Goal: Task Accomplishment & Management: Use online tool/utility

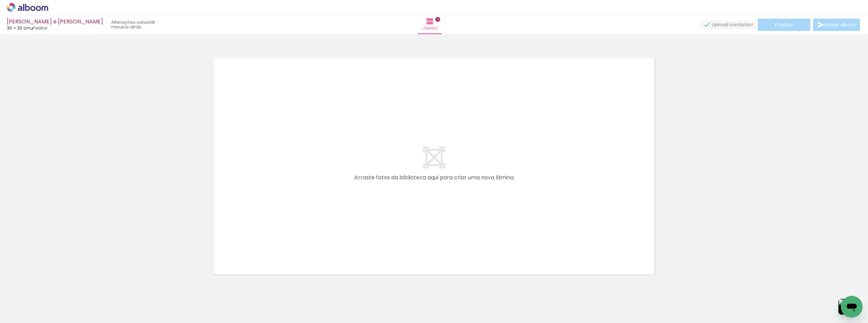
click at [24, 316] on span "Adicionar Fotos" at bounding box center [24, 313] width 20 height 7
click at [0, 0] on input "file" at bounding box center [0, 0] width 0 height 0
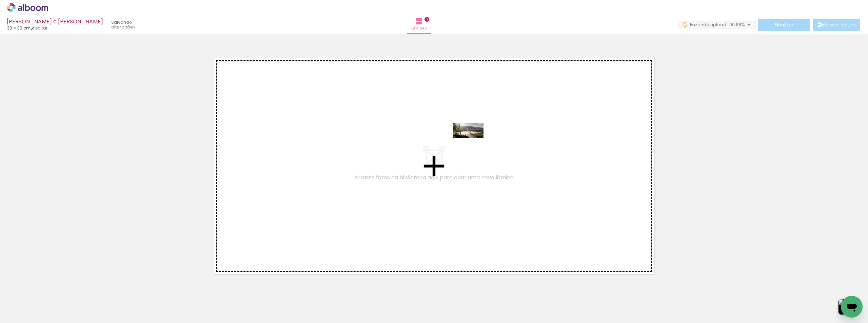
drag, startPoint x: 830, startPoint y: 306, endPoint x: 473, endPoint y: 143, distance: 391.9
click at [473, 143] on quentale-workspace at bounding box center [434, 161] width 868 height 323
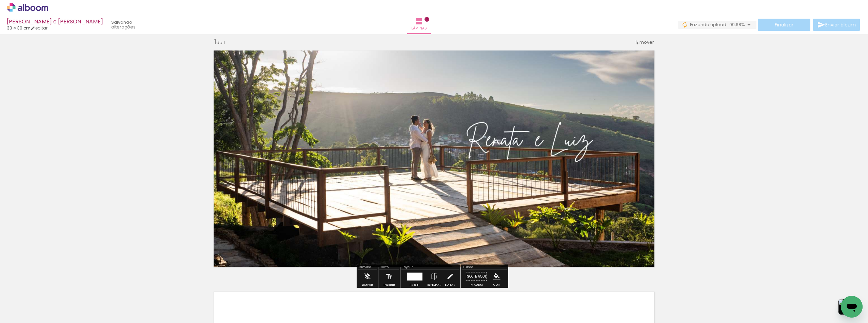
scroll to position [9, 0]
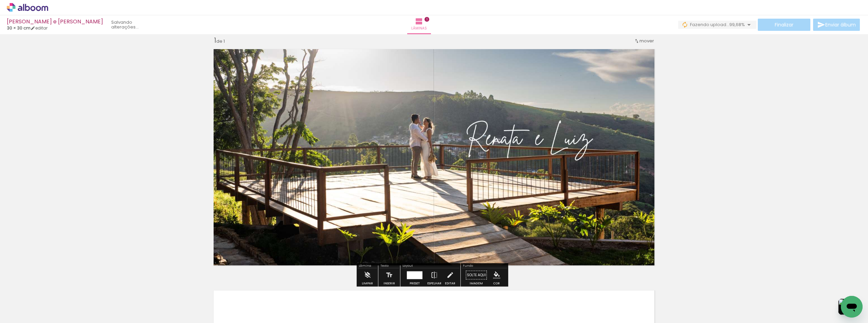
click at [701, 158] on div "Inserir lâmina 1 de 1" at bounding box center [434, 269] width 868 height 483
click at [34, 311] on span "Adicionar Fotos" at bounding box center [24, 313] width 20 height 7
click at [0, 0] on input "file" at bounding box center [0, 0] width 0 height 0
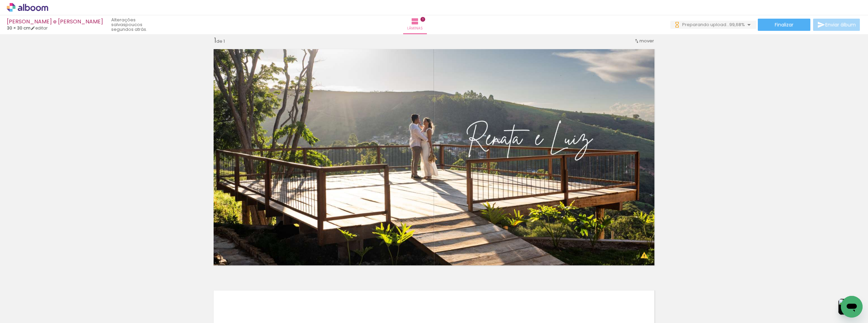
scroll to position [0, 11186]
click at [791, 290] on paper-icon-button at bounding box center [787, 286] width 8 height 8
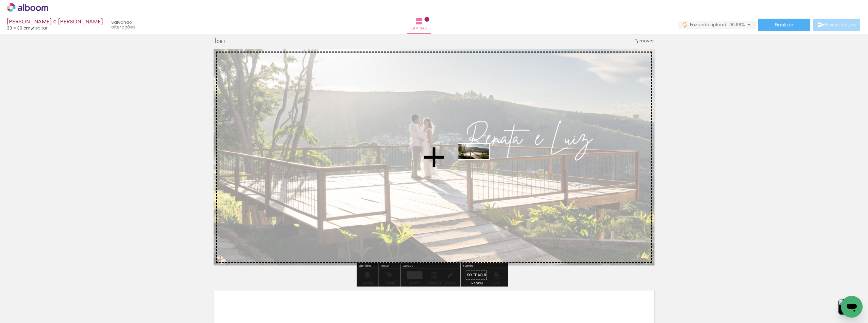
drag, startPoint x: 828, startPoint y: 302, endPoint x: 479, endPoint y: 164, distance: 375.6
click at [479, 164] on quentale-workspace at bounding box center [434, 161] width 868 height 323
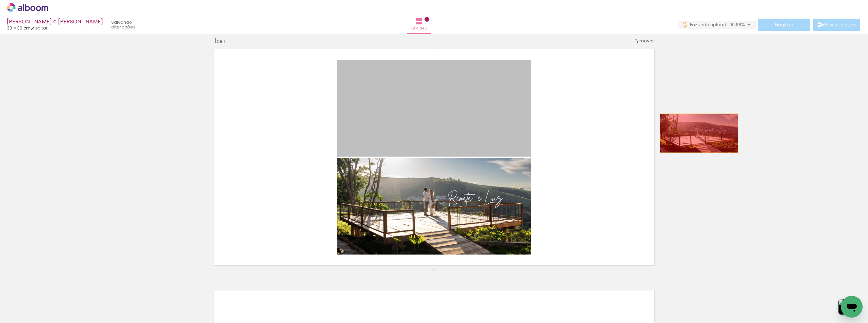
drag, startPoint x: 486, startPoint y: 117, endPoint x: 696, endPoint y: 133, distance: 211.1
click at [696, 133] on div "Inserir lâmina 1 de 1" at bounding box center [434, 269] width 868 height 483
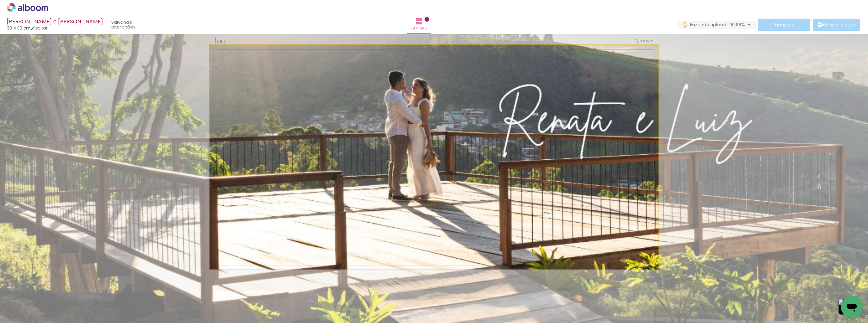
drag, startPoint x: 228, startPoint y: 52, endPoint x: 275, endPoint y: 56, distance: 46.9
click at [275, 47] on div "P&B Largura Cor" at bounding box center [435, 47] width 449 height 0
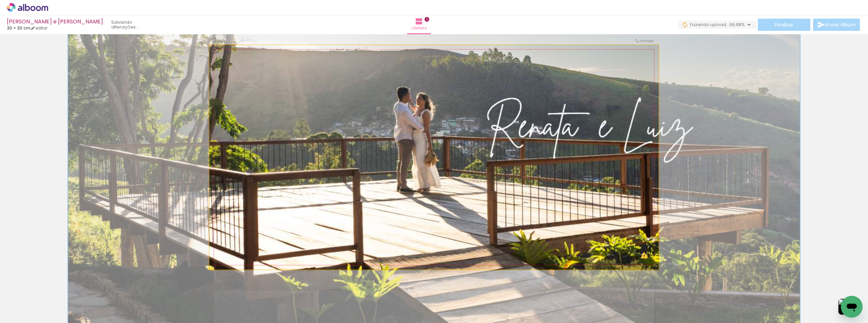
drag, startPoint x: 246, startPoint y: 51, endPoint x: 239, endPoint y: 52, distance: 7.5
click at [239, 52] on div at bounding box center [242, 52] width 6 height 6
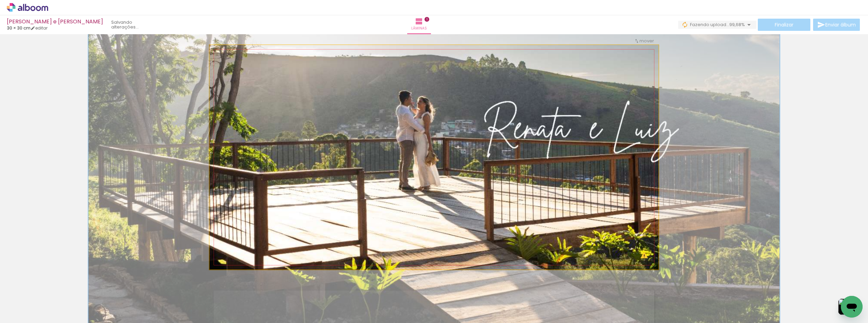
drag, startPoint x: 238, startPoint y: 52, endPoint x: 228, endPoint y: 52, distance: 9.8
click at [237, 52] on div at bounding box center [240, 52] width 6 height 6
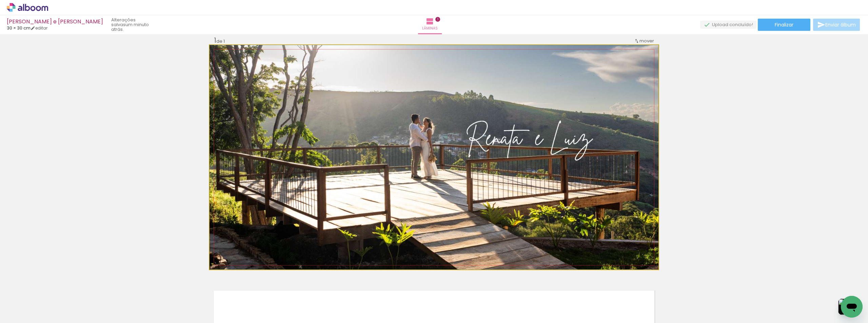
drag, startPoint x: 229, startPoint y: 53, endPoint x: 209, endPoint y: 53, distance: 19.7
type paper-slider "100"
click at [212, 53] on div at bounding box center [235, 52] width 47 height 10
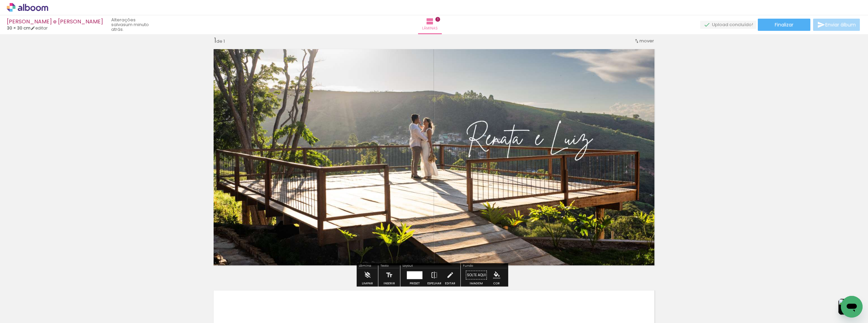
click at [732, 141] on div "Inserir lâmina 1 de 1" at bounding box center [434, 269] width 868 height 483
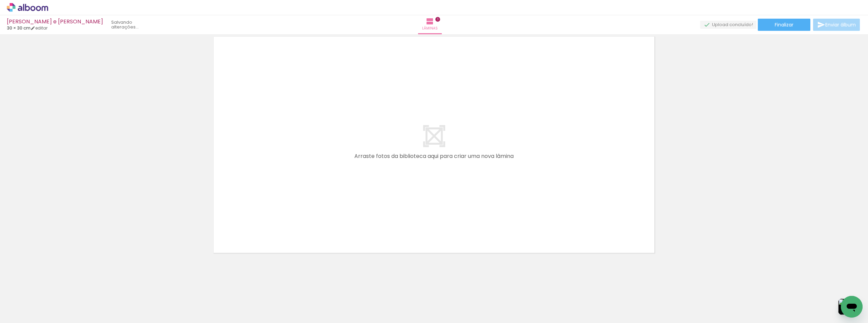
scroll to position [0, 9435]
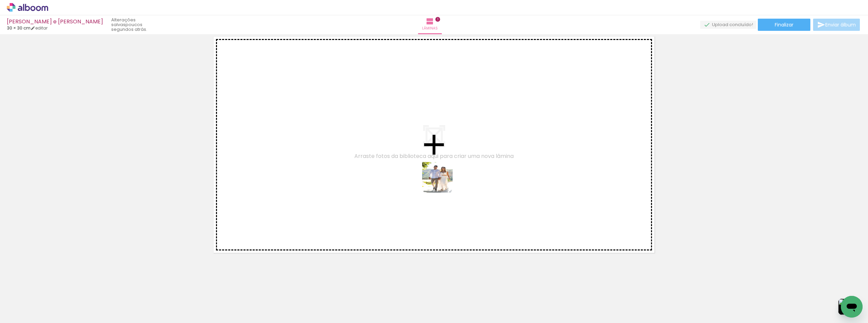
drag, startPoint x: 442, startPoint y: 182, endPoint x: 514, endPoint y: 269, distance: 112.7
click at [447, 159] on quentale-workspace at bounding box center [434, 161] width 868 height 323
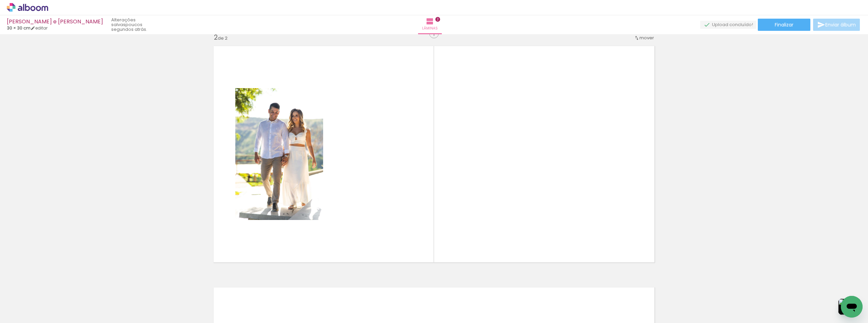
scroll to position [250, 0]
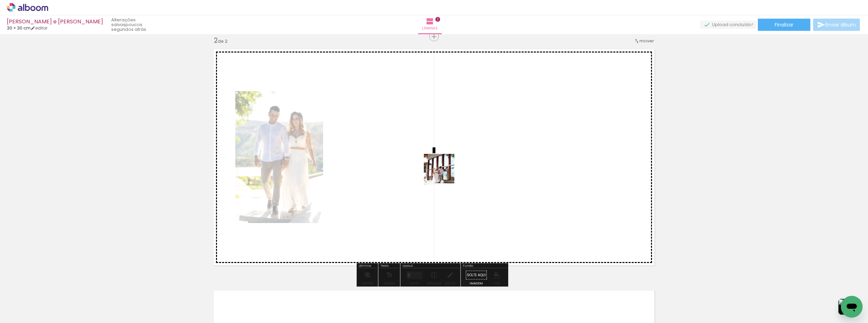
drag, startPoint x: 444, startPoint y: 174, endPoint x: 524, endPoint y: 254, distance: 113.1
click at [443, 173] on quentale-workspace at bounding box center [434, 161] width 868 height 323
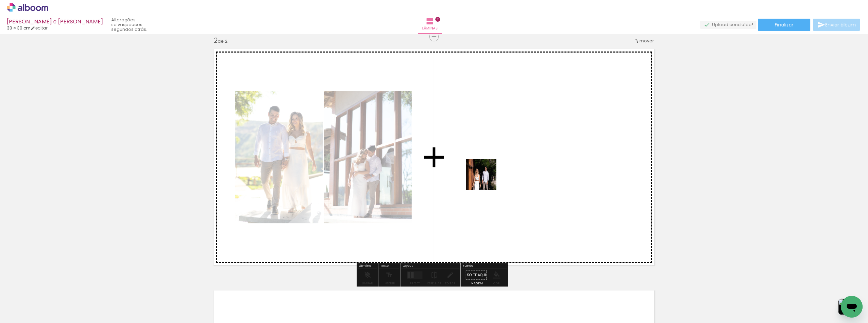
drag, startPoint x: 578, startPoint y: 301, endPoint x: 577, endPoint y: 287, distance: 14.0
click at [478, 171] on quentale-workspace at bounding box center [434, 161] width 868 height 323
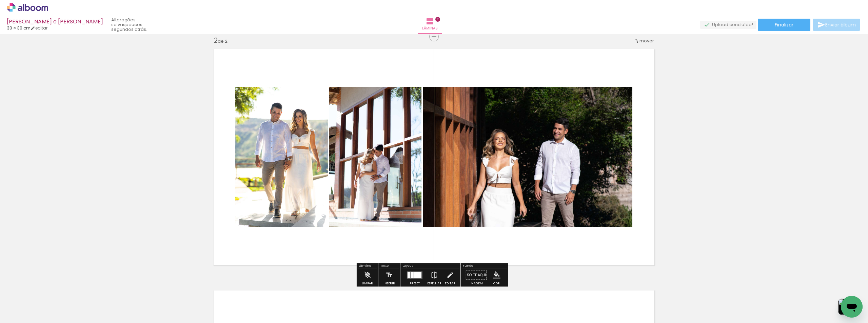
drag, startPoint x: 621, startPoint y: 299, endPoint x: 663, endPoint y: 307, distance: 42.4
click at [556, 210] on quentale-workspace at bounding box center [434, 161] width 868 height 323
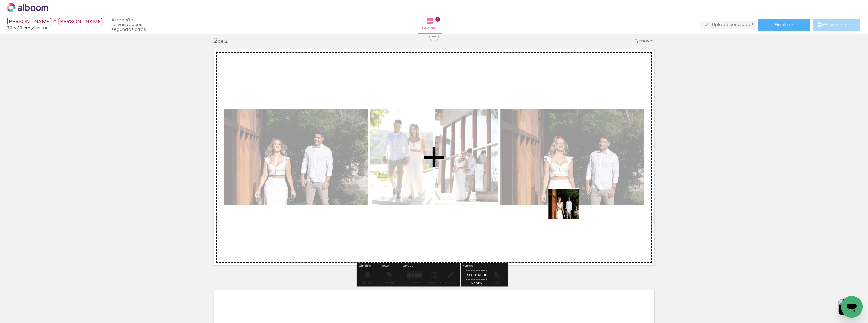
drag, startPoint x: 664, startPoint y: 305, endPoint x: 538, endPoint y: 180, distance: 178.1
click at [545, 183] on quentale-workspace at bounding box center [434, 161] width 868 height 323
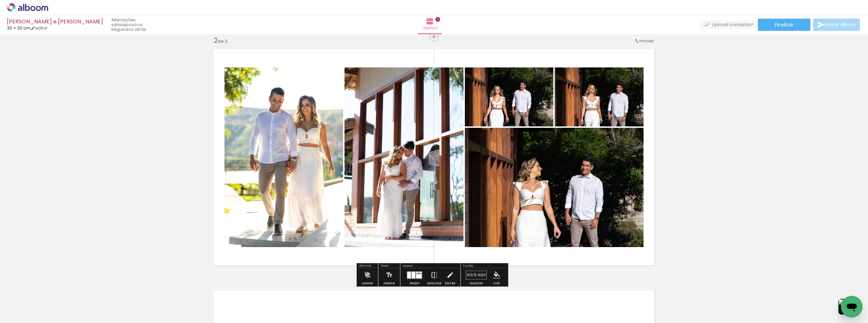
click at [397, 187] on quentale-photo at bounding box center [403, 157] width 119 height 180
click at [398, 187] on quentale-photo at bounding box center [403, 157] width 119 height 180
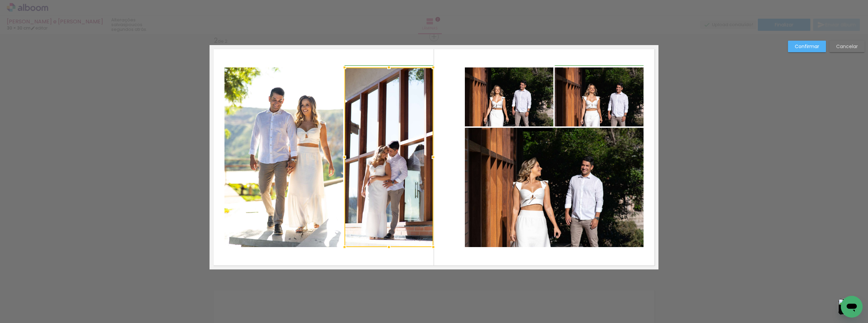
drag, startPoint x: 461, startPoint y: 156, endPoint x: 431, endPoint y: 157, distance: 30.5
click at [431, 157] on div at bounding box center [433, 157] width 14 height 14
click at [672, 159] on div "Confirmar Cancelar" at bounding box center [434, 154] width 868 height 740
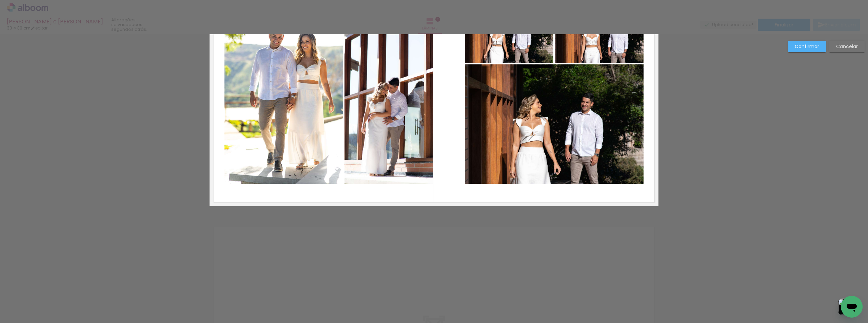
scroll to position [386, 0]
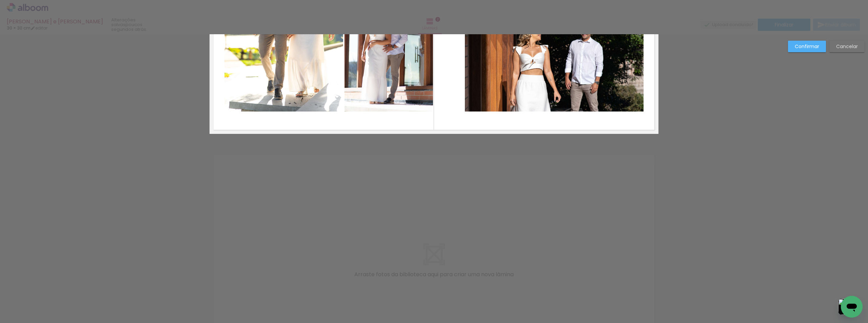
click at [0, 0] on slot "Confirmar" at bounding box center [0, 0] width 0 height 0
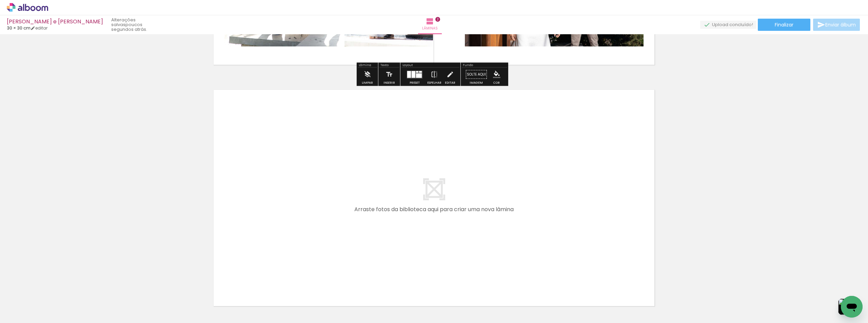
scroll to position [454, 0]
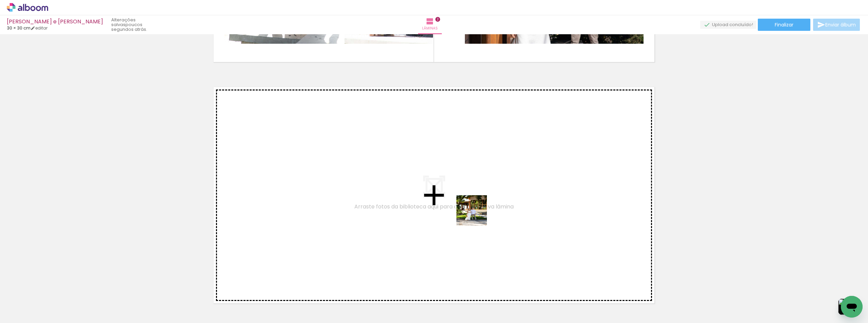
drag, startPoint x: 688, startPoint y: 299, endPoint x: 477, endPoint y: 216, distance: 227.5
click at [477, 216] on quentale-workspace at bounding box center [434, 161] width 868 height 323
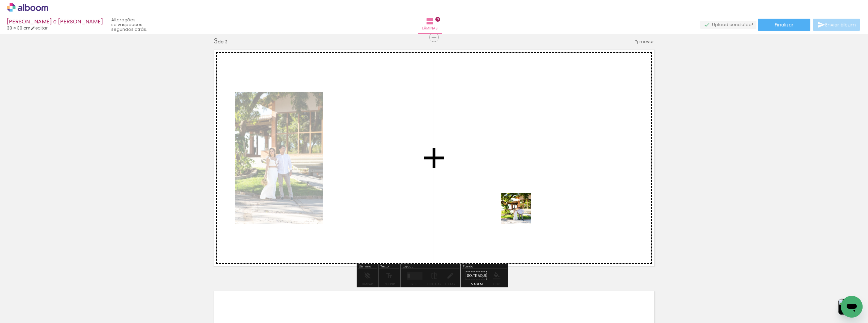
scroll to position [491, 0]
drag, startPoint x: 521, startPoint y: 214, endPoint x: 742, endPoint y: 298, distance: 236.1
click at [509, 210] on quentale-workspace at bounding box center [434, 161] width 868 height 323
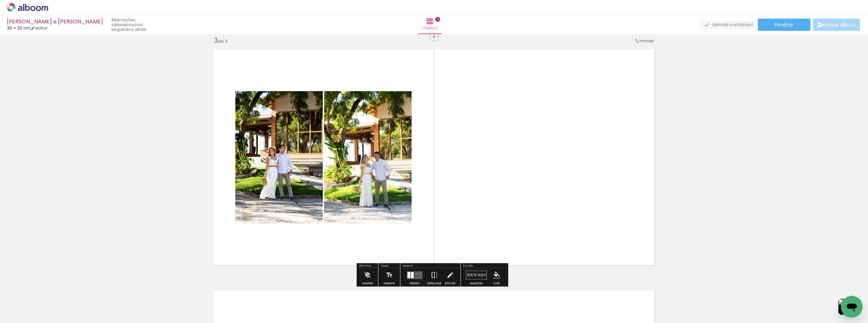
drag, startPoint x: 771, startPoint y: 305, endPoint x: 472, endPoint y: 172, distance: 327.1
click at [472, 172] on quentale-workspace at bounding box center [434, 161] width 868 height 323
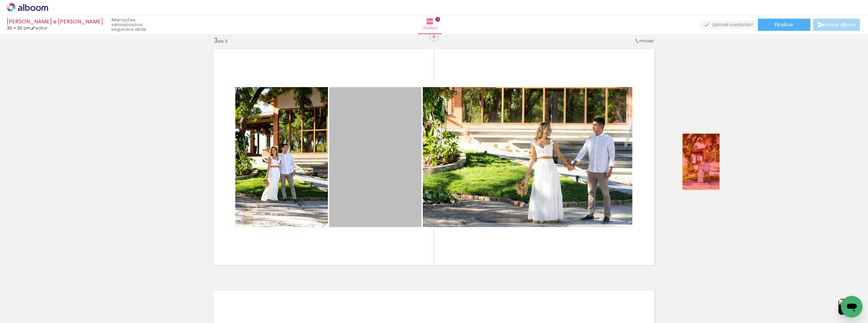
drag, startPoint x: 371, startPoint y: 163, endPoint x: 698, endPoint y: 162, distance: 326.7
click at [698, 162] on div "Inserir lâmina 1 de 3 Inserir lâmina 2 de 3 Inserir lâmina 3 de 3" at bounding box center [434, 28] width 868 height 966
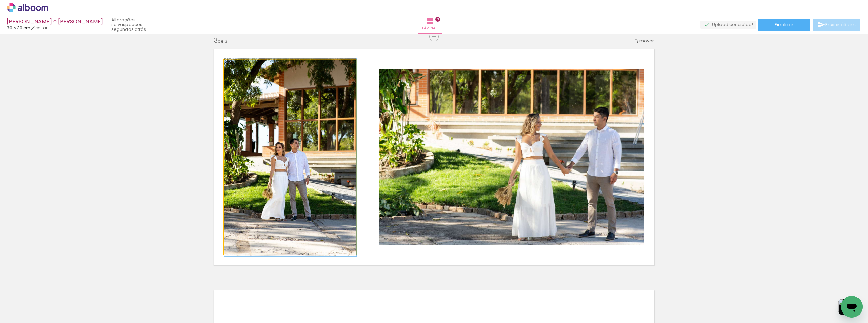
click at [309, 130] on quentale-photo at bounding box center [290, 157] width 132 height 195
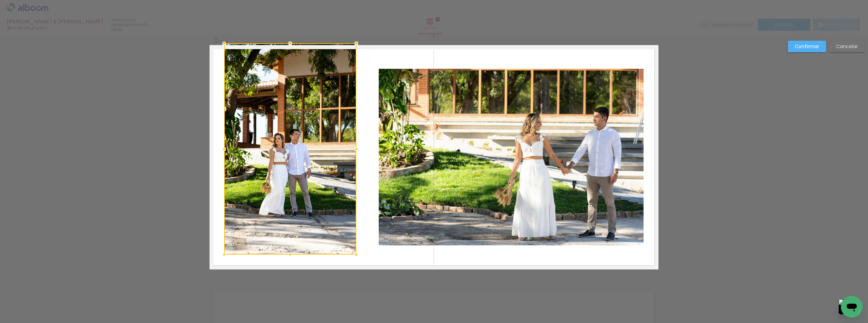
drag, startPoint x: 286, startPoint y: 61, endPoint x: 297, endPoint y: 50, distance: 16.1
click at [287, 45] on div at bounding box center [290, 44] width 14 height 14
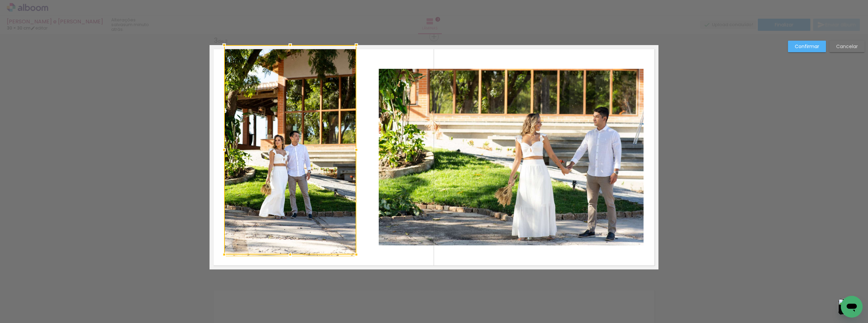
click at [311, 244] on div at bounding box center [290, 149] width 132 height 209
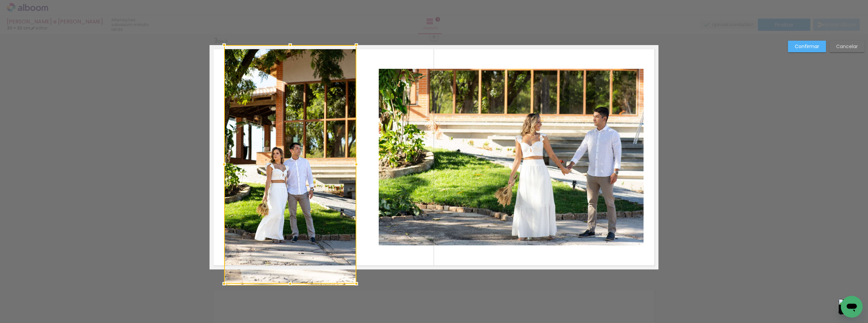
drag, startPoint x: 289, startPoint y: 255, endPoint x: 289, endPoint y: 269, distance: 13.9
click at [289, 269] on div at bounding box center [290, 164] width 132 height 239
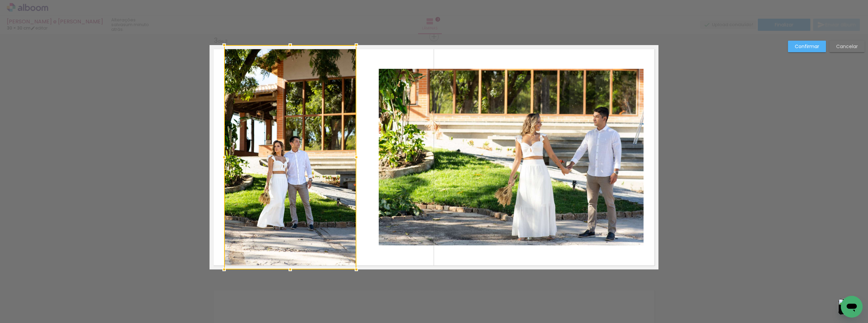
drag, startPoint x: 502, startPoint y: 206, endPoint x: 515, endPoint y: 201, distance: 13.2
click at [503, 206] on quentale-photo at bounding box center [511, 157] width 265 height 177
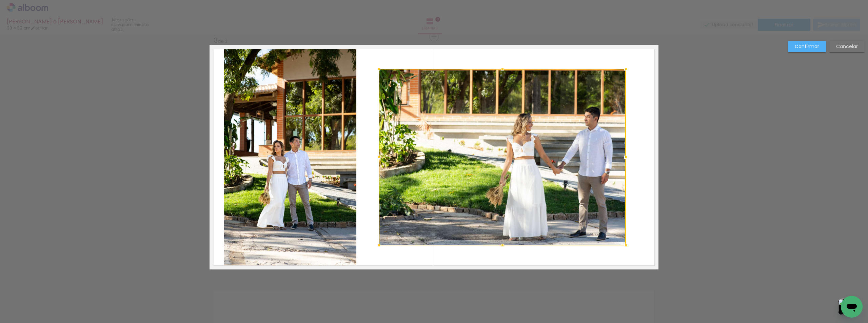
drag, startPoint x: 633, startPoint y: 156, endPoint x: 624, endPoint y: 158, distance: 9.4
click at [624, 158] on div at bounding box center [626, 157] width 14 height 14
click at [541, 165] on quentale-photo at bounding box center [502, 157] width 247 height 177
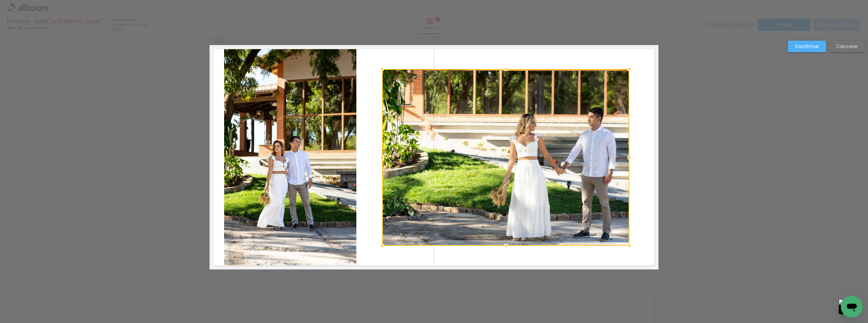
click at [534, 163] on div at bounding box center [505, 157] width 247 height 177
click at [0, 0] on slot "Confirmar" at bounding box center [0, 0] width 0 height 0
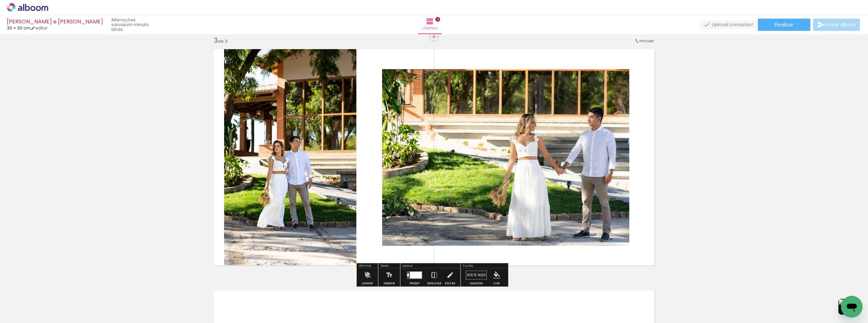
click at [331, 156] on quentale-photo at bounding box center [290, 157] width 132 height 224
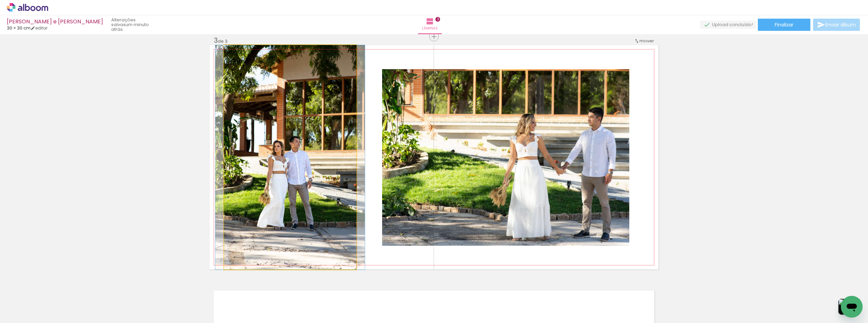
click at [331, 156] on quentale-photo at bounding box center [290, 157] width 132 height 224
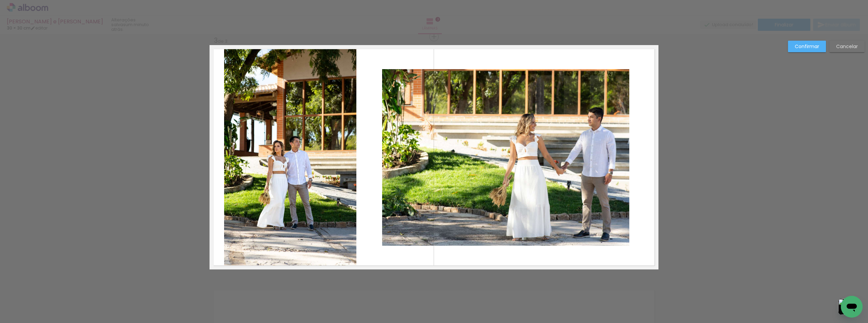
click at [329, 157] on quentale-photo at bounding box center [290, 157] width 132 height 224
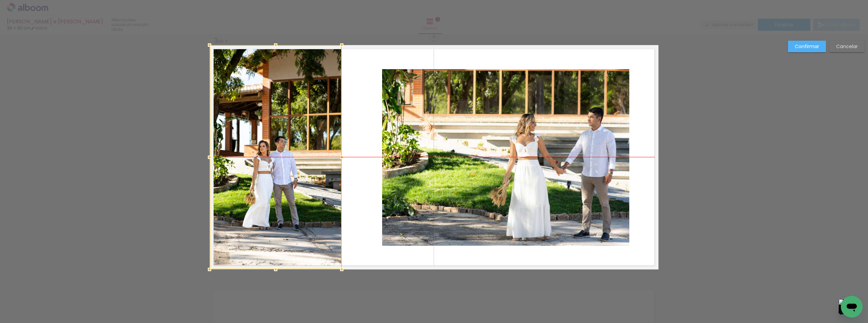
drag, startPoint x: 339, startPoint y: 157, endPoint x: 324, endPoint y: 157, distance: 15.3
click at [324, 157] on div at bounding box center [275, 157] width 132 height 224
click at [717, 164] on div "Confirmar Cancelar" at bounding box center [434, 34] width 868 height 982
click at [814, 37] on div "Confirmar Cancelar" at bounding box center [434, 34] width 868 height 982
click at [0, 0] on slot "Confirmar" at bounding box center [0, 0] width 0 height 0
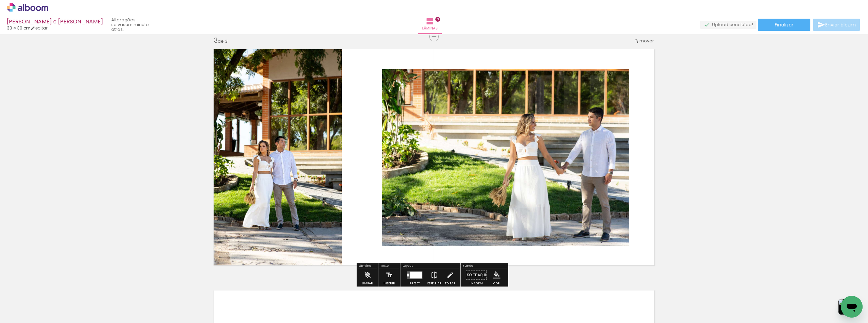
click at [587, 140] on quentale-photo at bounding box center [505, 157] width 247 height 177
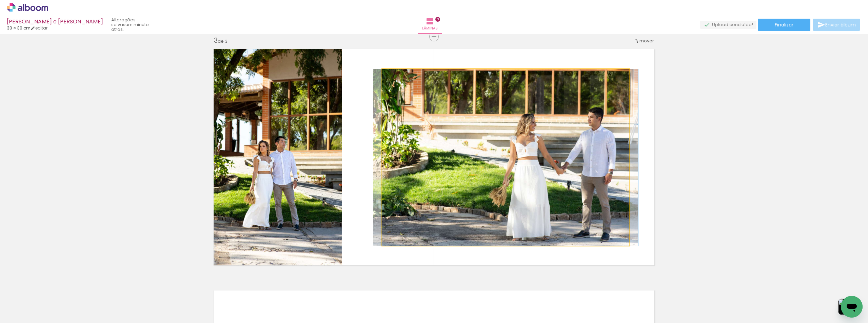
click at [584, 140] on quentale-photo at bounding box center [505, 157] width 247 height 177
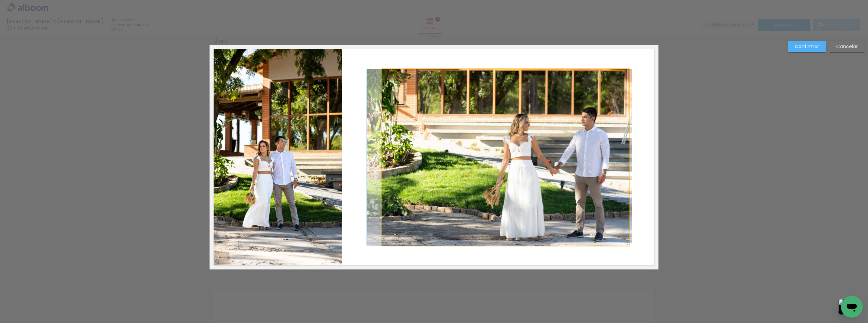
drag, startPoint x: 584, startPoint y: 139, endPoint x: 578, endPoint y: 139, distance: 5.8
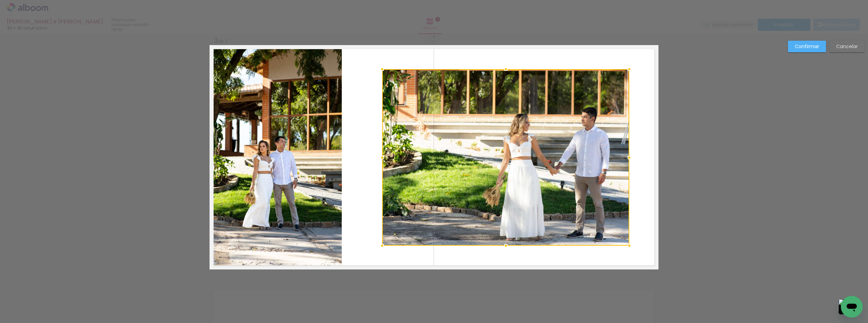
click at [799, 52] on div "Confirmar Cancelar" at bounding box center [824, 49] width 80 height 17
click at [801, 51] on paper-button "Confirmar" at bounding box center [807, 47] width 38 height 12
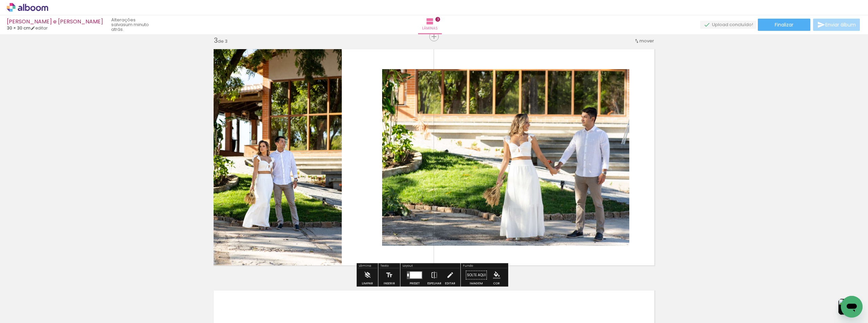
click at [689, 103] on div "Inserir lâmina 1 de 3 Inserir lâmina 2 de 3 Inserir lâmina 3 de 3" at bounding box center [434, 28] width 868 height 966
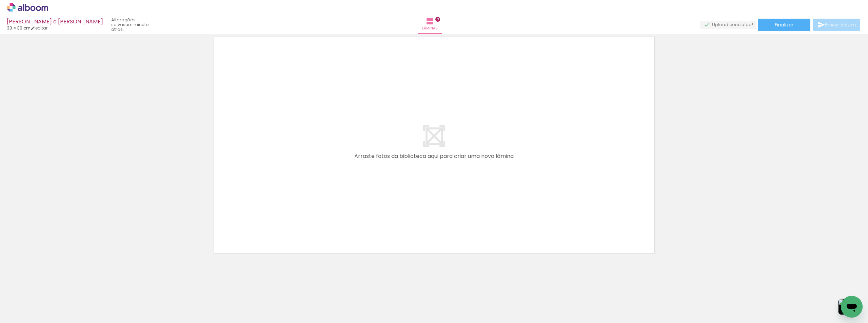
scroll to position [0, 9807]
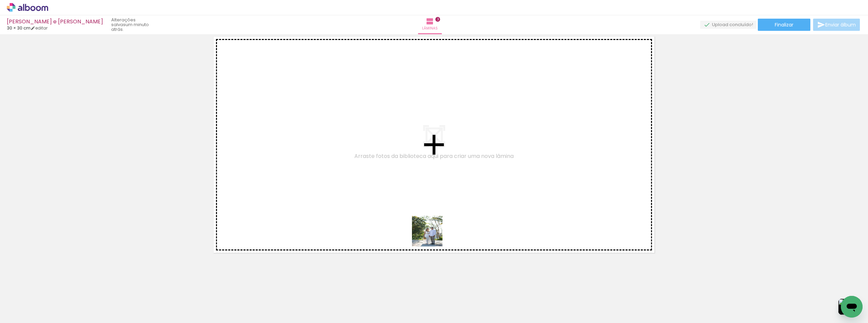
drag, startPoint x: 445, startPoint y: 306, endPoint x: 490, endPoint y: 308, distance: 45.1
click at [430, 212] on quentale-workspace at bounding box center [434, 161] width 868 height 323
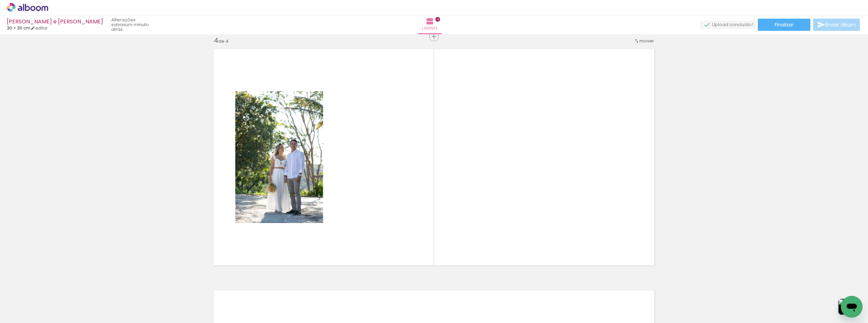
scroll to position [733, 0]
drag, startPoint x: 489, startPoint y: 309, endPoint x: 490, endPoint y: 274, distance: 34.9
click at [449, 188] on quentale-workspace at bounding box center [434, 161] width 868 height 323
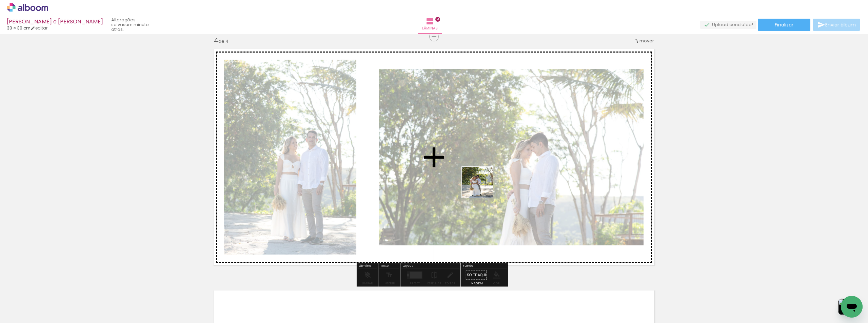
drag, startPoint x: 506, startPoint y: 306, endPoint x: 540, endPoint y: 258, distance: 59.5
click at [471, 152] on quentale-workspace at bounding box center [434, 161] width 868 height 323
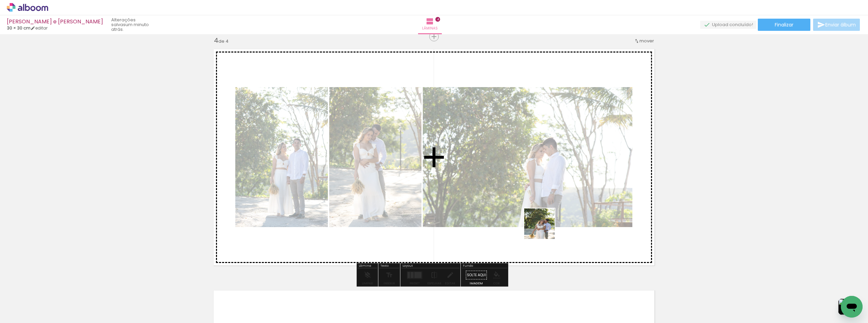
drag, startPoint x: 558, startPoint y: 307, endPoint x: 544, endPoint y: 229, distance: 79.7
click at [544, 229] on quentale-workspace at bounding box center [434, 161] width 868 height 323
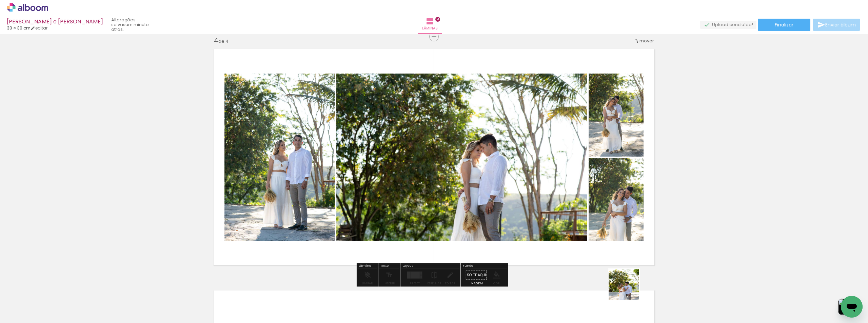
drag, startPoint x: 629, startPoint y: 289, endPoint x: 579, endPoint y: 193, distance: 108.2
click at [579, 193] on quentale-workspace at bounding box center [434, 161] width 868 height 323
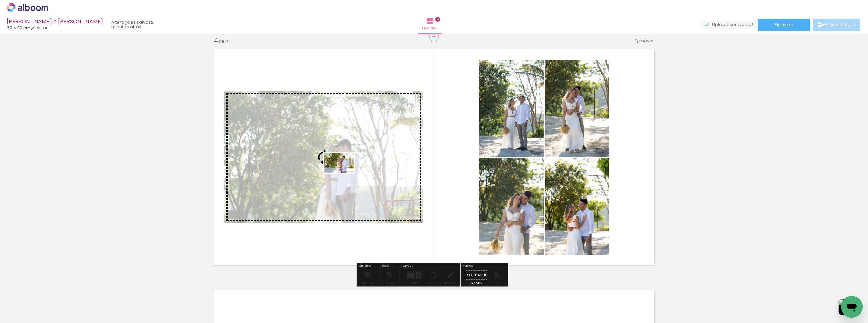
drag, startPoint x: 670, startPoint y: 310, endPoint x: 344, endPoint y: 173, distance: 353.3
click at [344, 173] on quentale-workspace at bounding box center [434, 161] width 868 height 323
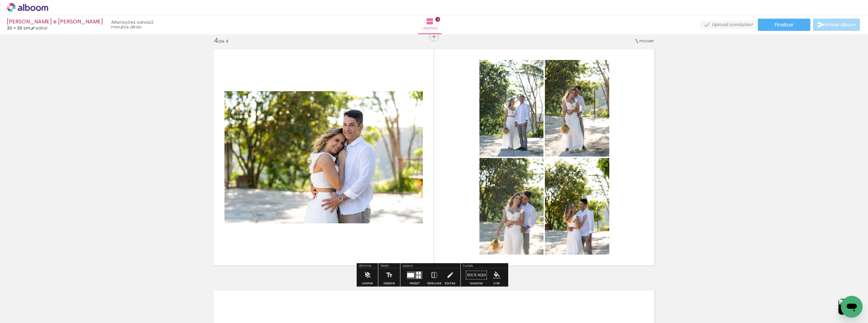
scroll to position [0, 10163]
click at [372, 129] on quentale-photo at bounding box center [323, 157] width 198 height 132
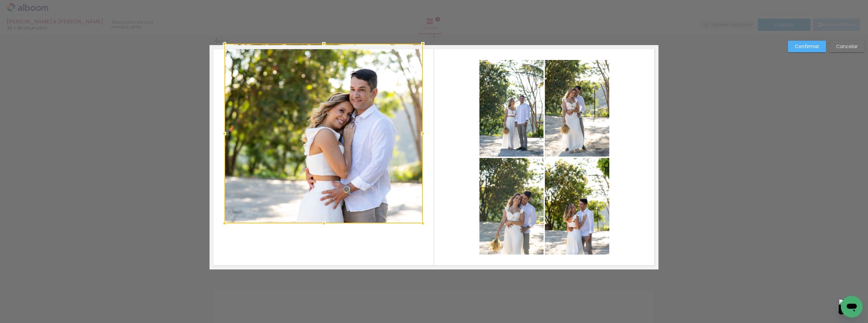
drag, startPoint x: 319, startPoint y: 82, endPoint x: 316, endPoint y: 49, distance: 33.4
click at [317, 49] on div at bounding box center [324, 44] width 14 height 14
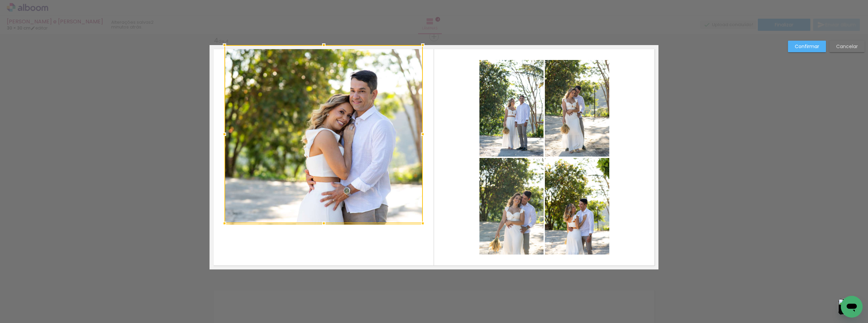
drag, startPoint x: 329, startPoint y: 199, endPoint x: 326, endPoint y: 205, distance: 6.9
click at [328, 198] on div at bounding box center [323, 134] width 198 height 178
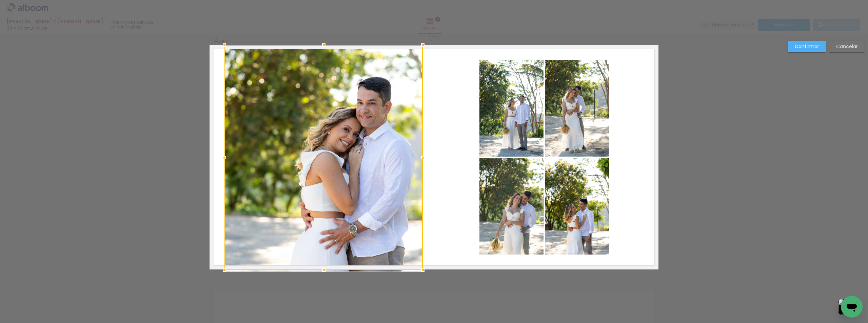
drag, startPoint x: 322, startPoint y: 223, endPoint x: 361, endPoint y: 228, distance: 39.9
click at [317, 255] on div at bounding box center [323, 157] width 198 height 225
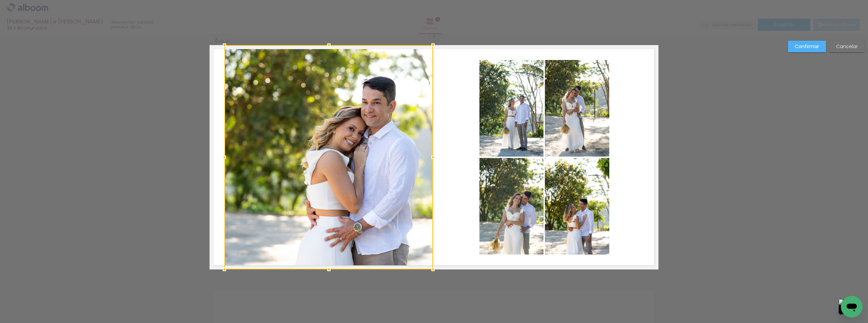
drag, startPoint x: 419, startPoint y: 159, endPoint x: 429, endPoint y: 155, distance: 10.8
click at [429, 155] on div at bounding box center [433, 157] width 14 height 14
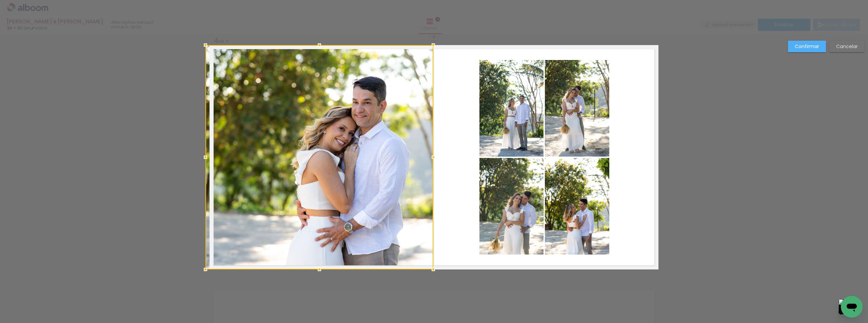
drag, startPoint x: 226, startPoint y: 156, endPoint x: 209, endPoint y: 157, distance: 17.0
click at [209, 157] on div at bounding box center [206, 157] width 14 height 14
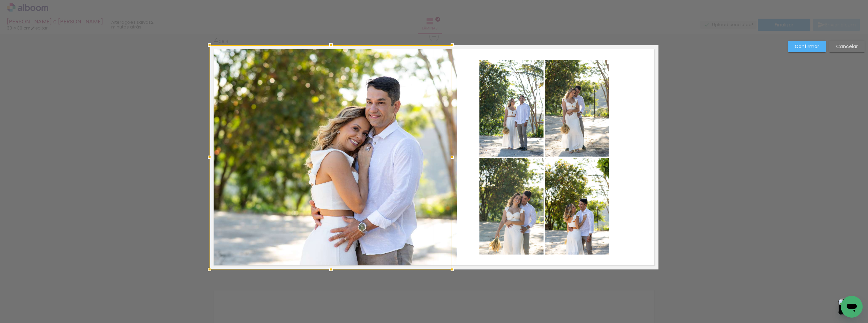
drag, startPoint x: 432, startPoint y: 158, endPoint x: 427, endPoint y: 159, distance: 4.8
click at [427, 159] on div at bounding box center [330, 157] width 243 height 224
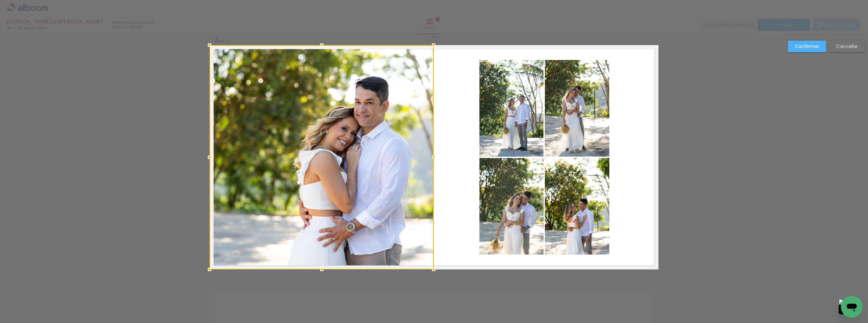
drag, startPoint x: 456, startPoint y: 157, endPoint x: 434, endPoint y: 158, distance: 22.4
click at [434, 158] on div at bounding box center [434, 157] width 14 height 14
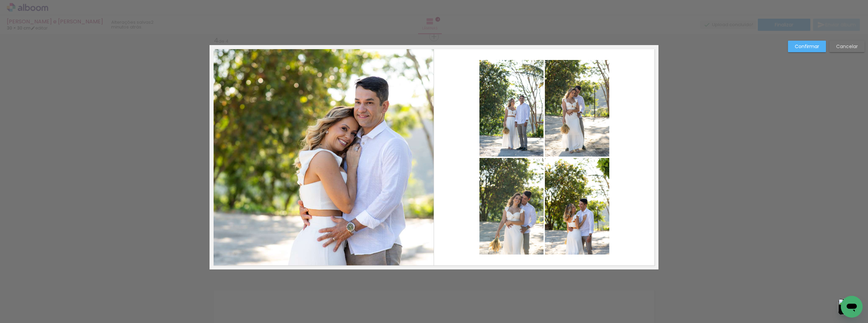
click at [0, 0] on slot "Confirmar" at bounding box center [0, 0] width 0 height 0
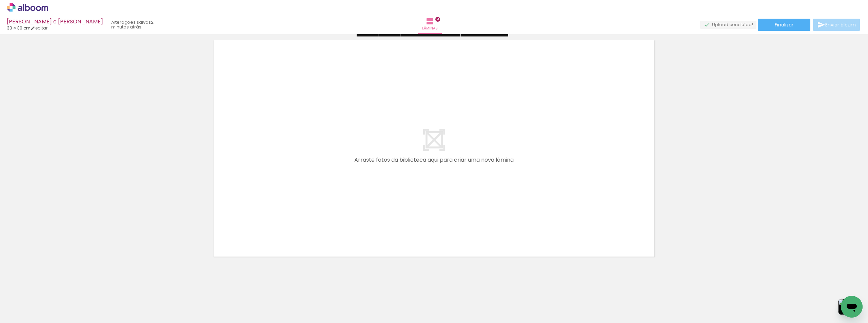
scroll to position [987, 0]
drag, startPoint x: 498, startPoint y: 304, endPoint x: 473, endPoint y: 256, distance: 54.0
click at [441, 191] on quentale-workspace at bounding box center [434, 161] width 868 height 323
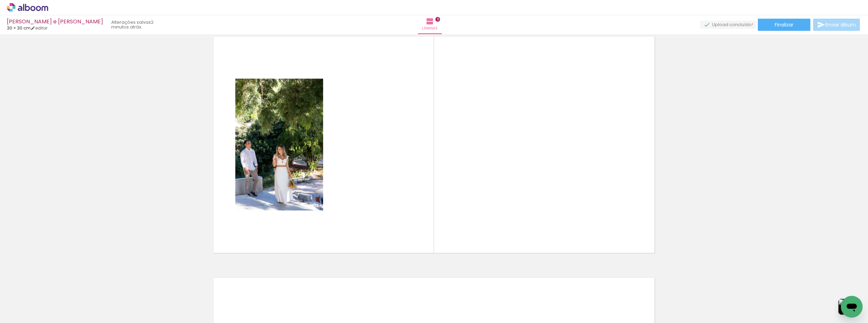
scroll to position [974, 0]
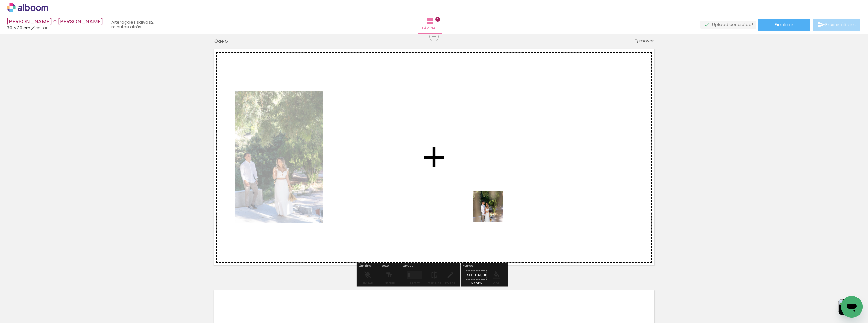
drag, startPoint x: 583, startPoint y: 307, endPoint x: 604, endPoint y: 321, distance: 25.0
click at [469, 192] on quentale-workspace at bounding box center [434, 161] width 868 height 323
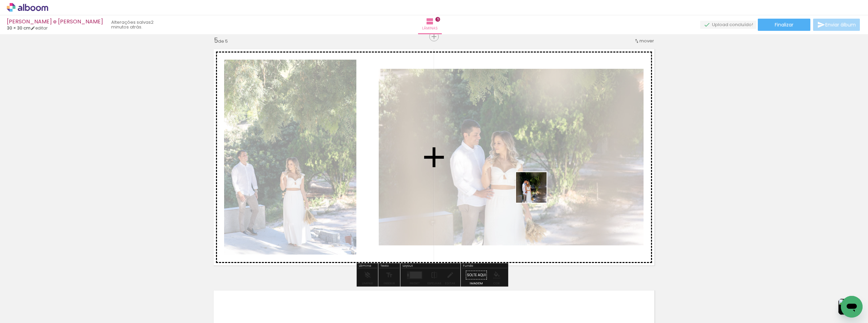
drag, startPoint x: 546, startPoint y: 204, endPoint x: 551, endPoint y: 216, distance: 13.0
click at [532, 187] on quentale-workspace at bounding box center [434, 161] width 868 height 323
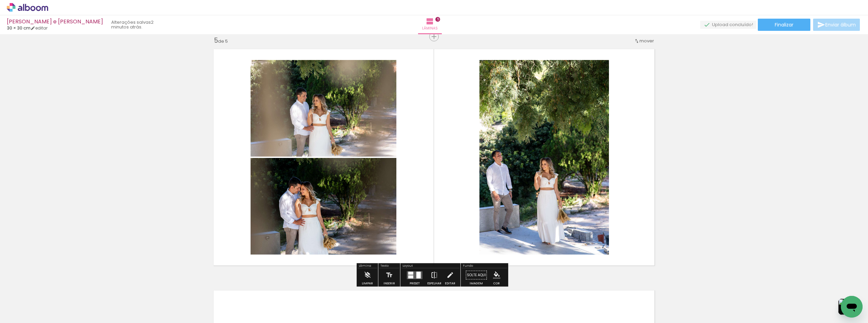
click at [430, 274] on iron-icon at bounding box center [433, 275] width 7 height 14
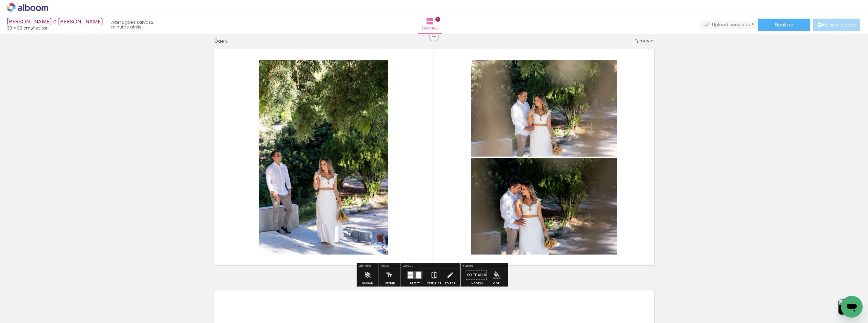
click at [365, 214] on quentale-photo at bounding box center [323, 157] width 129 height 195
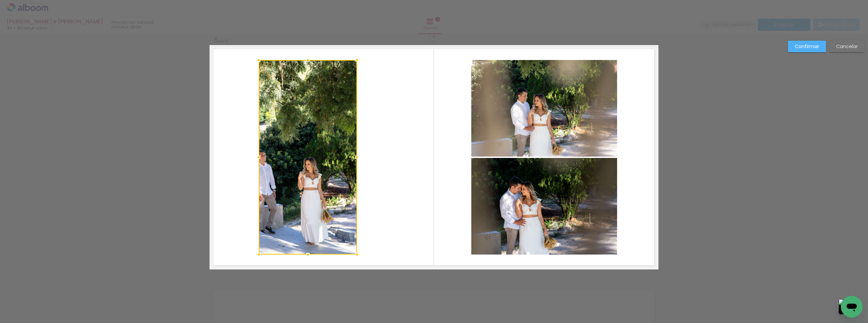
drag, startPoint x: 385, startPoint y: 156, endPoint x: 354, endPoint y: 160, distance: 31.5
click at [354, 160] on div at bounding box center [357, 157] width 14 height 14
click at [0, 0] on slot "Confirmar" at bounding box center [0, 0] width 0 height 0
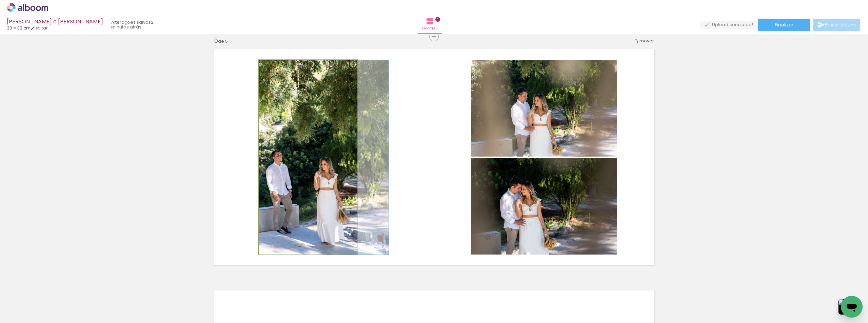
drag, startPoint x: 263, startPoint y: 163, endPoint x: 286, endPoint y: 163, distance: 22.7
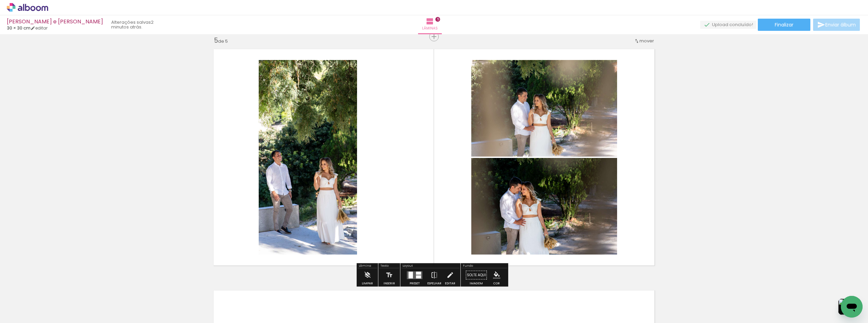
click at [309, 113] on quentale-photo at bounding box center [308, 157] width 98 height 195
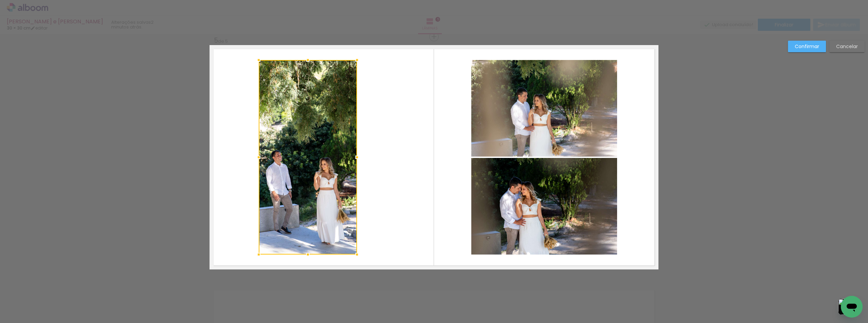
scroll to position [0, 10163]
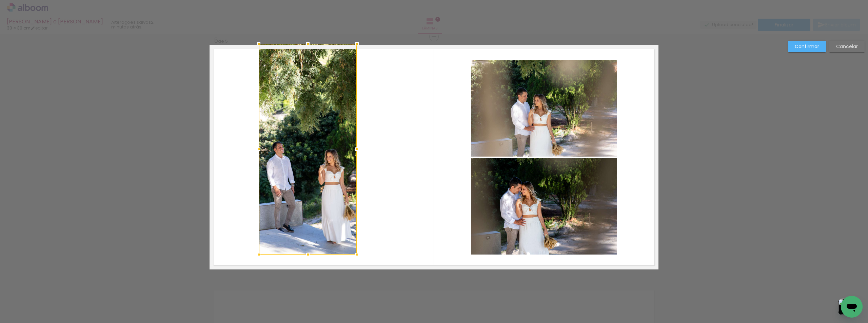
drag, startPoint x: 308, startPoint y: 51, endPoint x: 311, endPoint y: 45, distance: 6.8
click at [311, 45] on div at bounding box center [308, 44] width 14 height 14
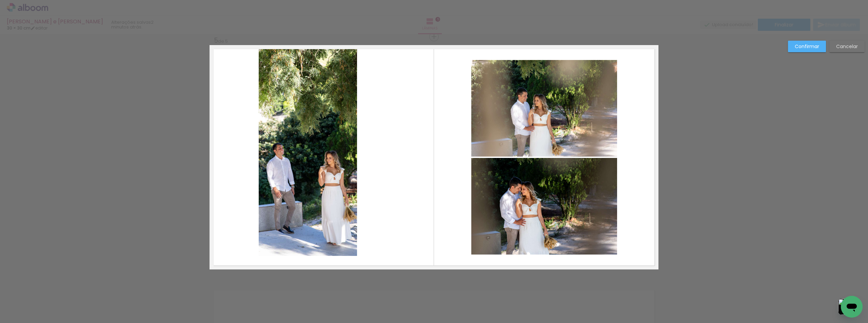
click at [312, 254] on quentale-photo at bounding box center [308, 150] width 98 height 211
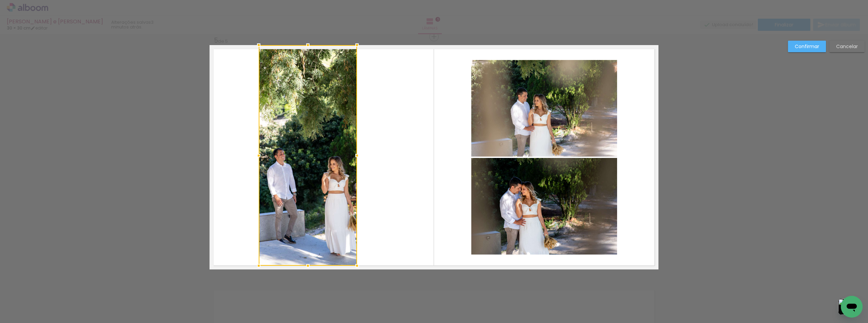
drag, startPoint x: 306, startPoint y: 259, endPoint x: 305, endPoint y: 263, distance: 4.8
click at [305, 264] on div at bounding box center [308, 266] width 14 height 14
click at [0, 0] on slot "Confirmar" at bounding box center [0, 0] width 0 height 0
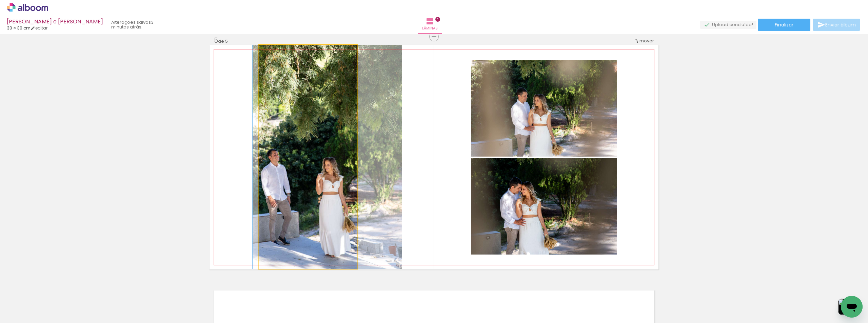
drag, startPoint x: 329, startPoint y: 200, endPoint x: 323, endPoint y: 200, distance: 6.1
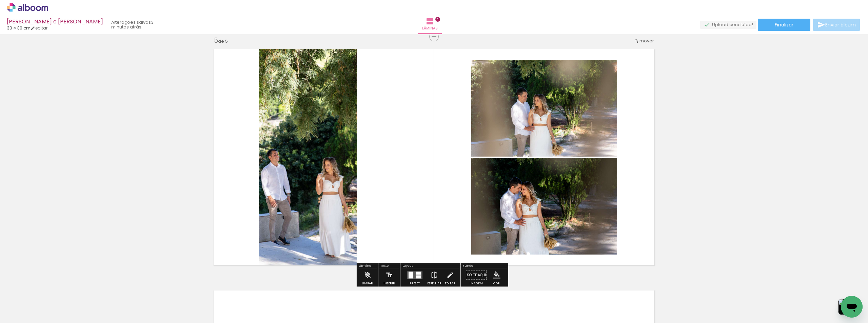
click at [280, 153] on quentale-photo at bounding box center [308, 157] width 98 height 224
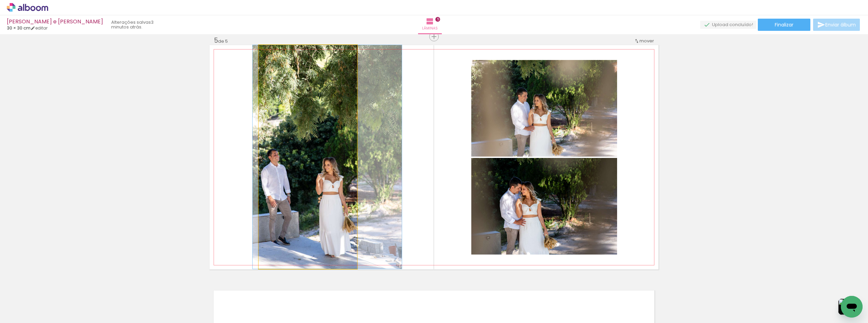
click at [293, 150] on quentale-photo at bounding box center [308, 157] width 98 height 224
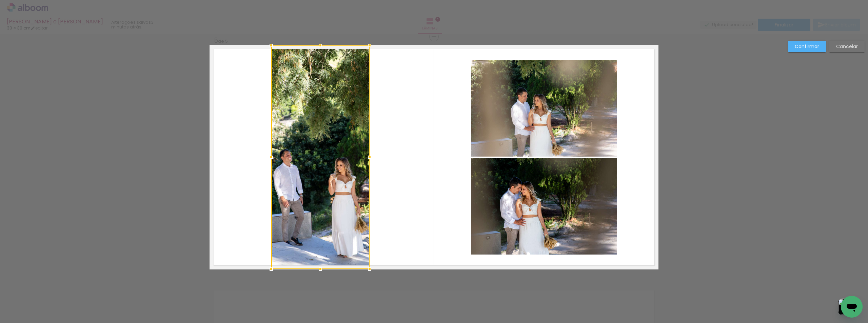
drag, startPoint x: 297, startPoint y: 148, endPoint x: 310, endPoint y: 149, distance: 12.6
click at [310, 149] on div at bounding box center [320, 157] width 98 height 224
click at [0, 0] on slot "Confirmar" at bounding box center [0, 0] width 0 height 0
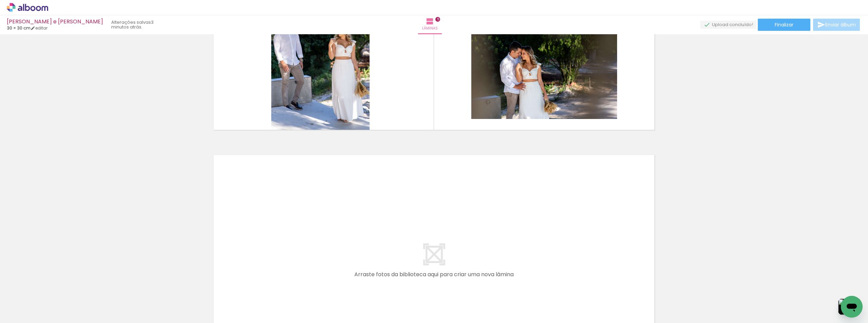
scroll to position [0, 10474]
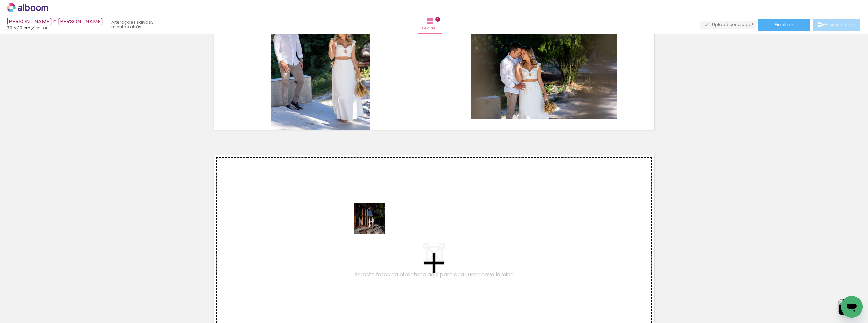
drag, startPoint x: 383, startPoint y: 301, endPoint x: 391, endPoint y: 284, distance: 19.1
click at [374, 219] on quentale-workspace at bounding box center [434, 161] width 868 height 323
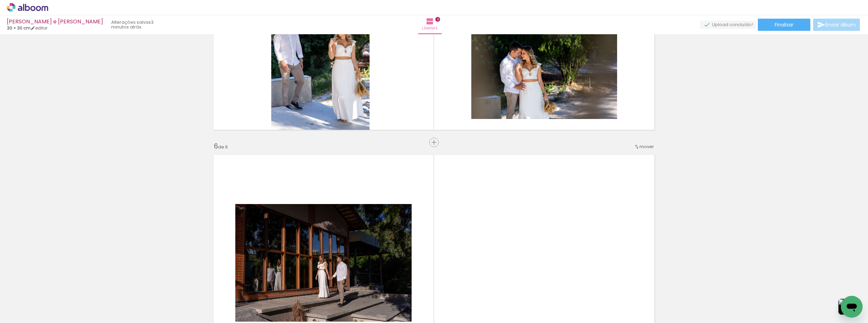
scroll to position [1215, 0]
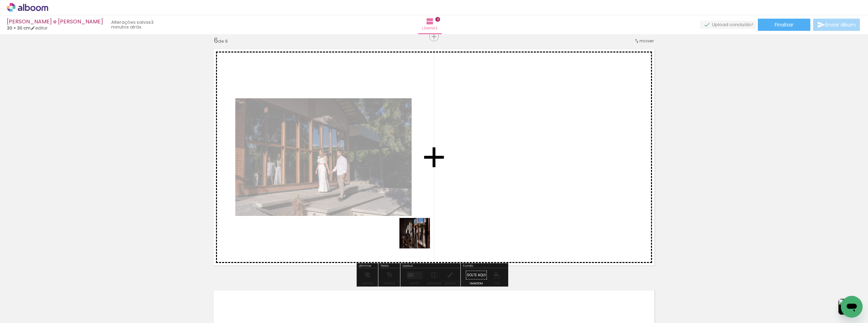
drag, startPoint x: 420, startPoint y: 238, endPoint x: 431, endPoint y: 177, distance: 62.1
click at [431, 177] on quentale-workspace at bounding box center [434, 161] width 868 height 323
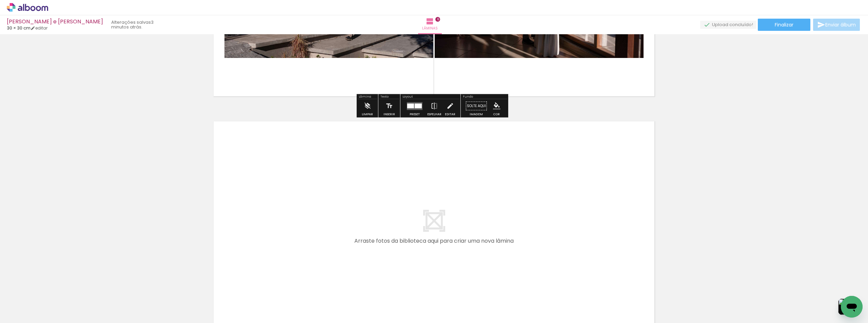
scroll to position [1385, 0]
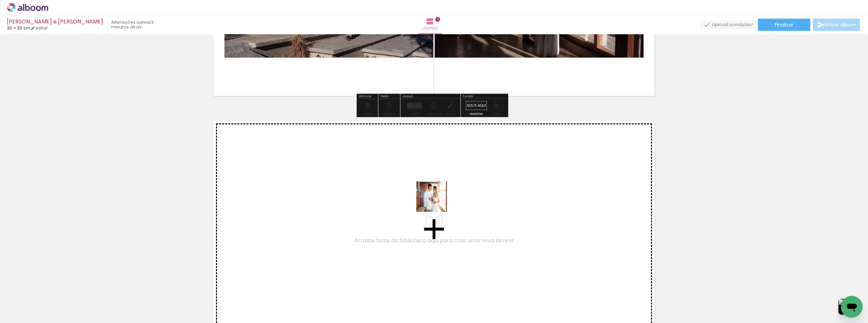
drag, startPoint x: 497, startPoint y: 309, endPoint x: 436, endPoint y: 200, distance: 124.9
click at [436, 200] on quentale-workspace at bounding box center [434, 161] width 868 height 323
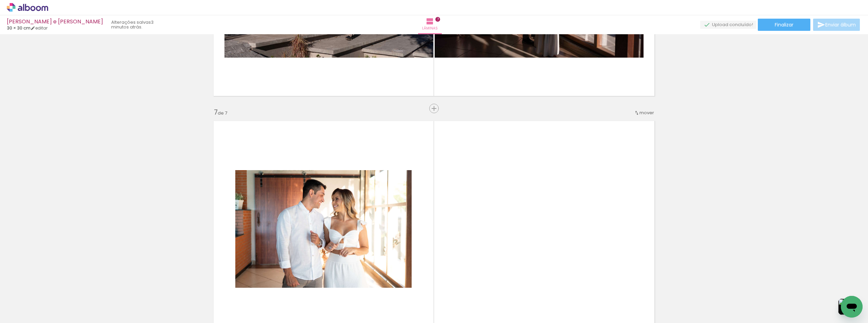
scroll to position [1457, 0]
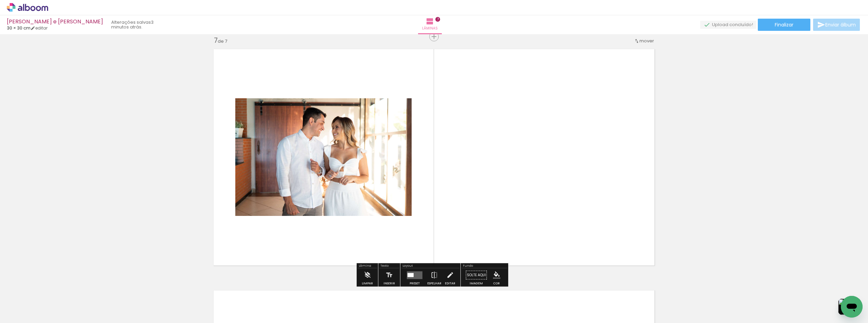
drag, startPoint x: 536, startPoint y: 297, endPoint x: 543, endPoint y: 280, distance: 19.0
click at [501, 214] on quentale-workspace at bounding box center [434, 161] width 868 height 323
